Goal: Find specific page/section: Find specific page/section

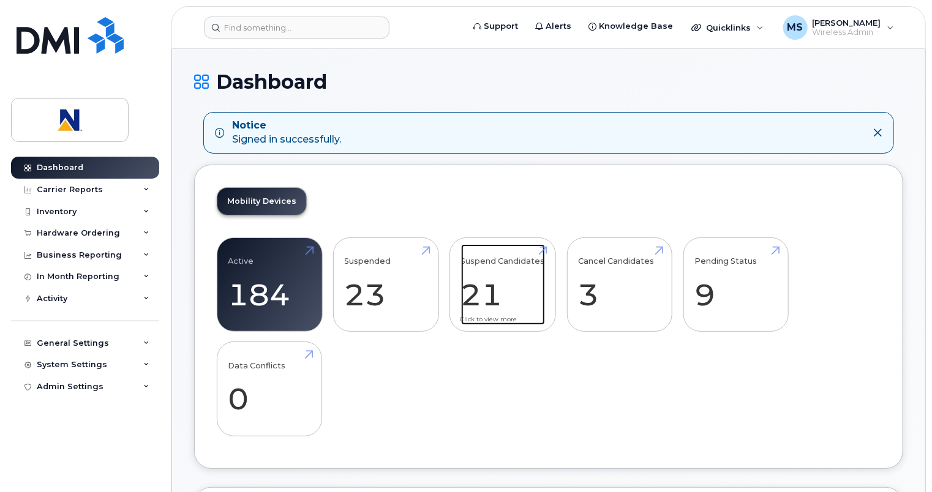
click at [482, 284] on link "Suspend Candidates 21" at bounding box center [503, 284] width 84 height 81
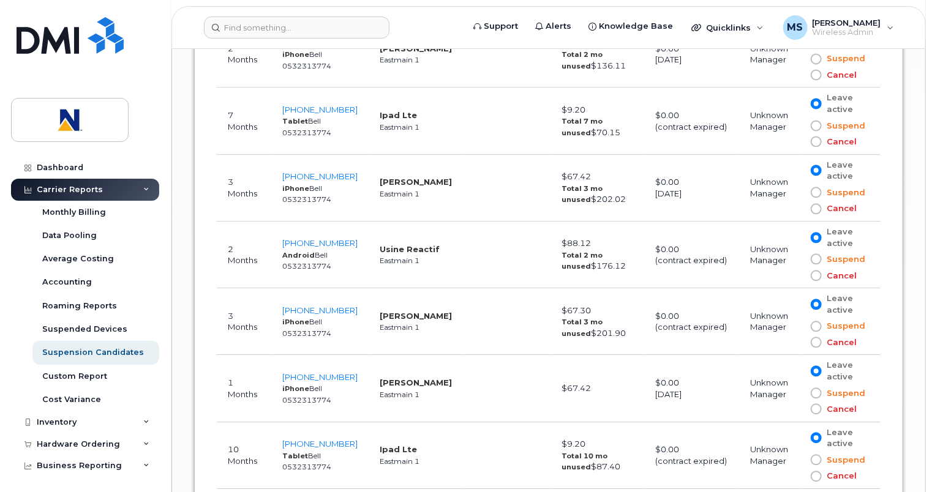
scroll to position [1431, 0]
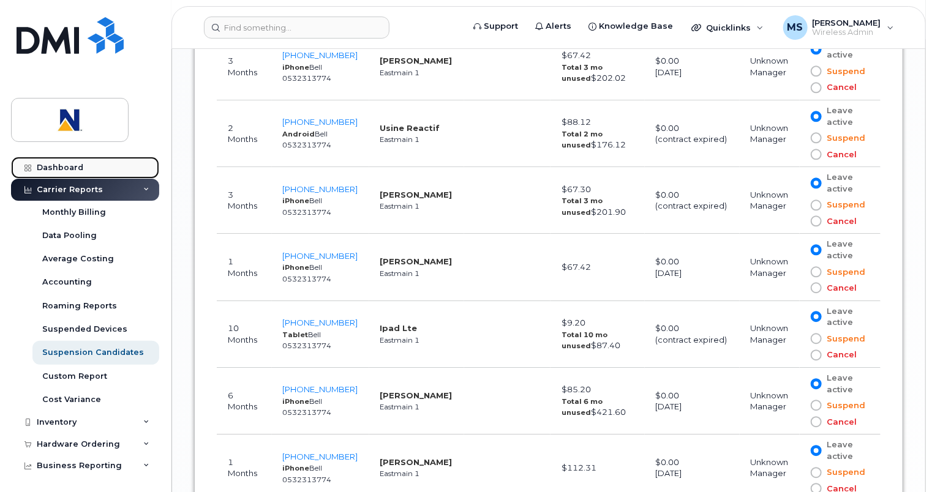
drag, startPoint x: 64, startPoint y: 166, endPoint x: 81, endPoint y: 160, distance: 18.2
click at [64, 166] on div "Dashboard" at bounding box center [60, 168] width 47 height 10
